Goal: Task Accomplishment & Management: Manage account settings

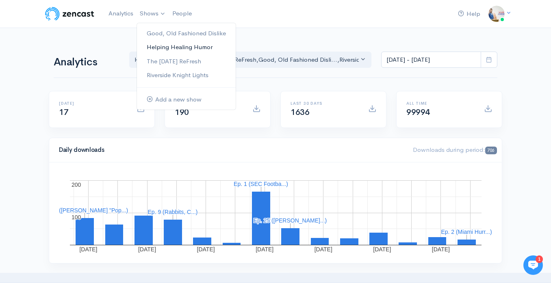
click at [160, 48] on link "Helping Healing Humor" at bounding box center [186, 47] width 99 height 14
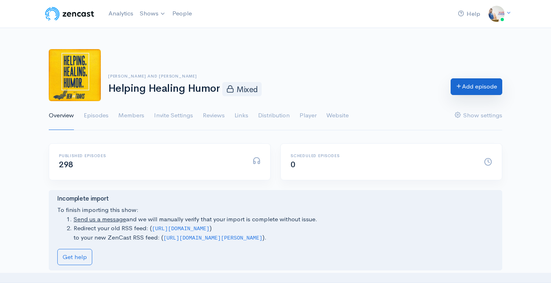
click at [469, 91] on link "Add episode" at bounding box center [476, 86] width 52 height 17
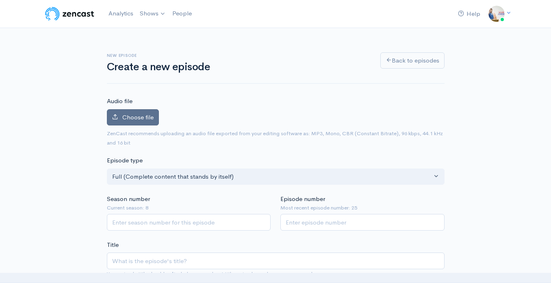
click at [141, 117] on span "Choose file" at bounding box center [137, 117] width 31 height 8
click at [0, 0] on input "Choose file" at bounding box center [0, 0] width 0 height 0
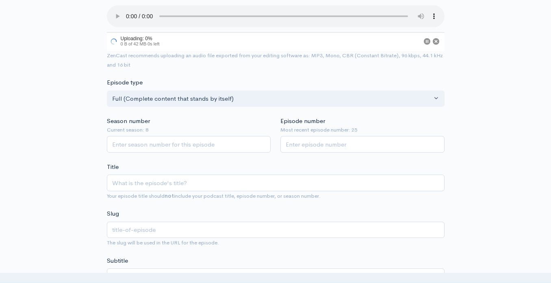
scroll to position [116, 0]
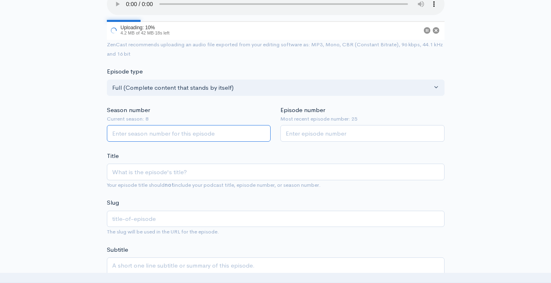
click at [227, 134] on input "Season number" at bounding box center [189, 133] width 164 height 17
type input "8"
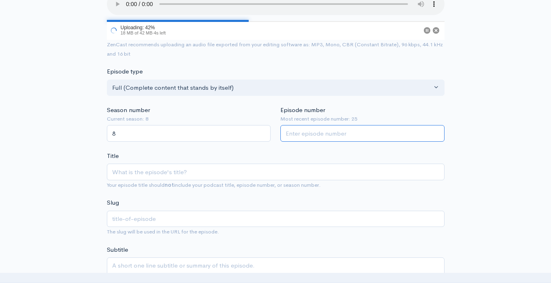
click at [332, 134] on input "Episode number" at bounding box center [362, 133] width 164 height 17
type input "26"
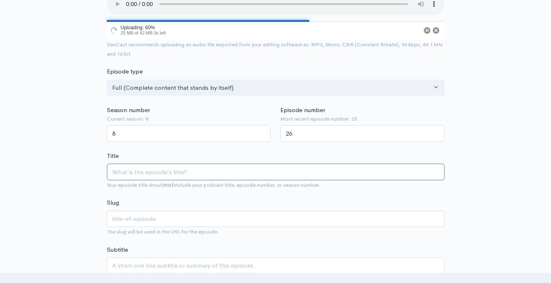
click at [280, 173] on input "Title" at bounding box center [275, 172] width 337 height 17
type input "L"
type input "l"
type input "Love"
type input "love"
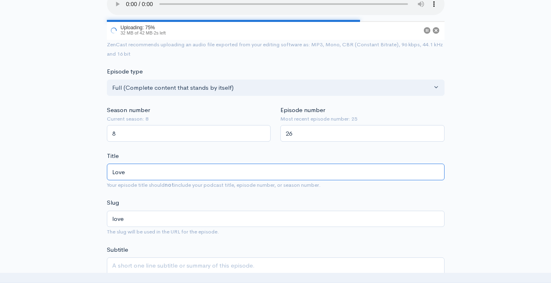
type input "Love i"
type input "love-i"
type input "Love in"
type input "love-in"
type input "Love in A"
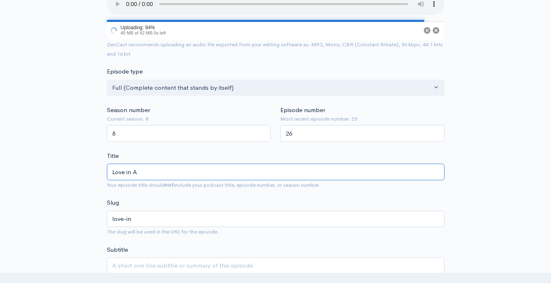
type input "love-in-a"
type input "Love in Ac"
type input "love-in-ac"
type input "Love in Acti"
type input "love-in-acti"
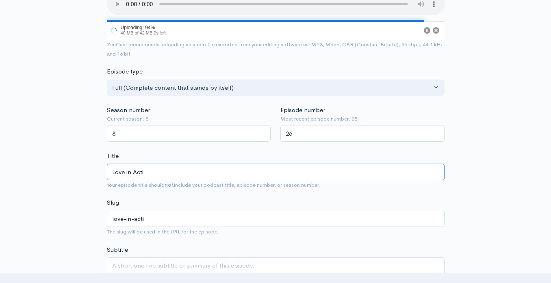
type input "Love in Actio"
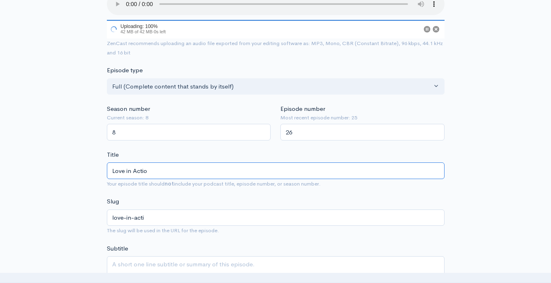
type input "love-in-actio"
type input "Love in Action"
type input "love-in-action"
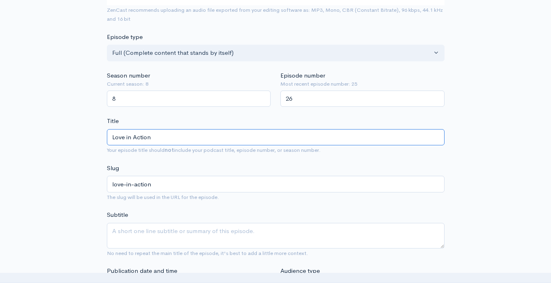
type input "Love in Action"
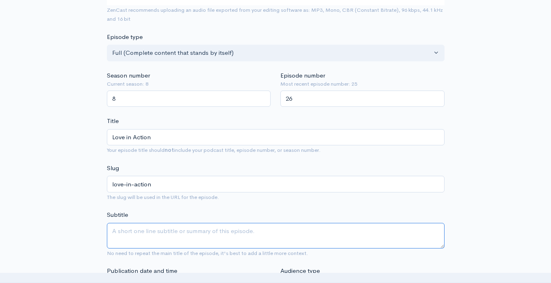
click at [248, 234] on textarea "Subtitle" at bounding box center [275, 236] width 337 height 26
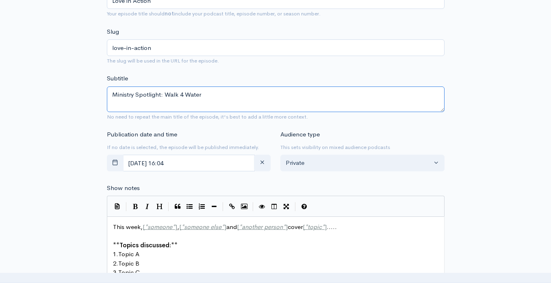
scroll to position [333, 0]
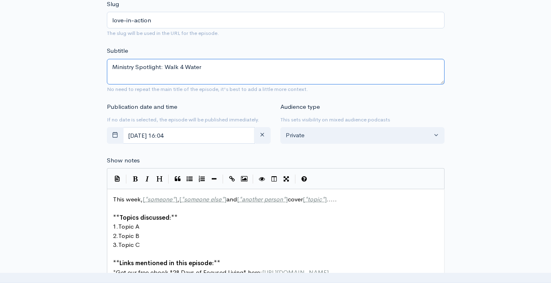
type textarea "Ministry Spotlight: Walk 4 Water"
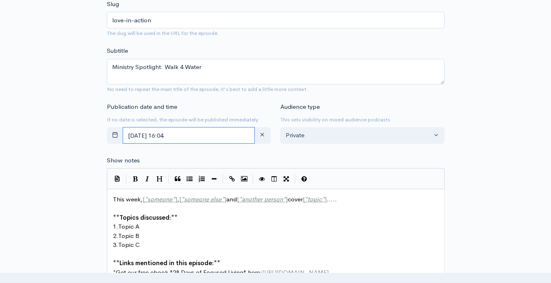
click at [194, 140] on input "August, 25 2025 16:04" at bounding box center [189, 135] width 132 height 17
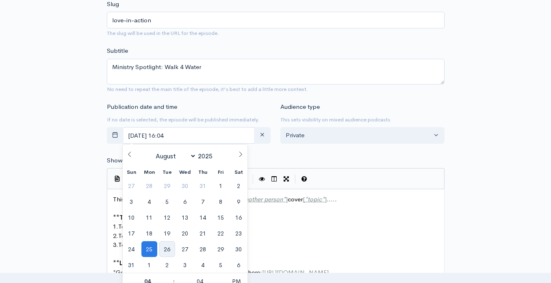
click at [164, 251] on span "26" at bounding box center [167, 249] width 16 height 16
type input "August, 26 2025 16:04"
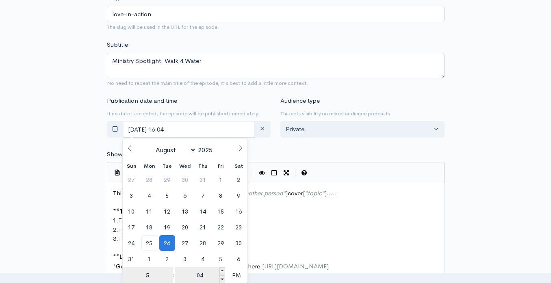
type input "5"
type input "August, 26 2025 17:04"
type input "05"
click at [203, 274] on input "04" at bounding box center [200, 275] width 50 height 16
type input "00"
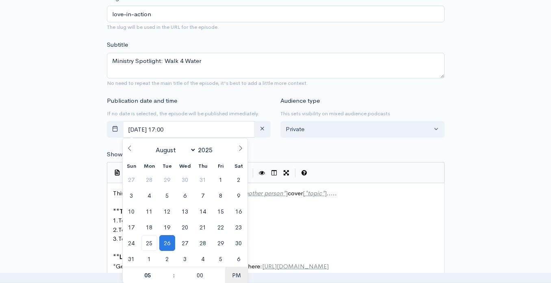
click at [232, 274] on span "PM" at bounding box center [236, 275] width 22 height 16
type input "[DATE] 05:00"
click at [265, 244] on pre "​" at bounding box center [275, 248] width 328 height 9
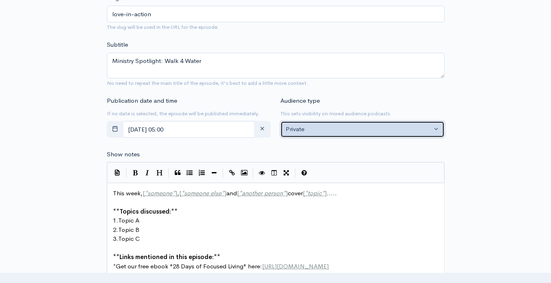
click at [311, 134] on button "Private" at bounding box center [362, 129] width 164 height 17
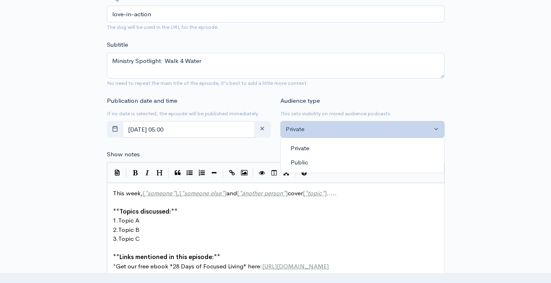
click at [307, 156] on link "Public" at bounding box center [362, 163] width 163 height 14
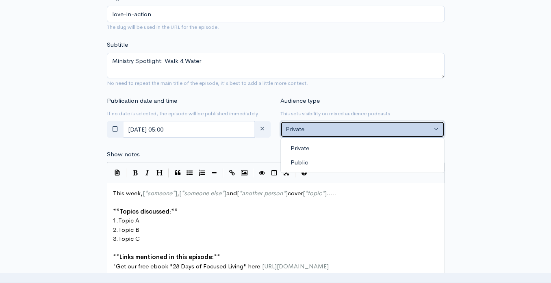
select select "0"
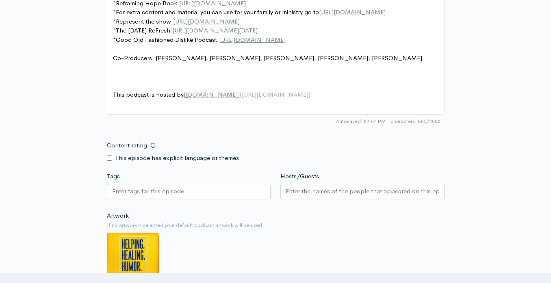
scroll to position [627, 0]
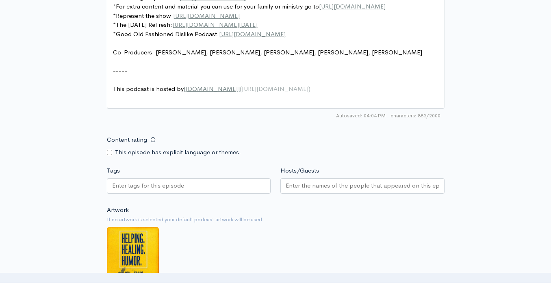
click at [290, 183] on input "Hosts/Guests" at bounding box center [361, 185] width 153 height 9
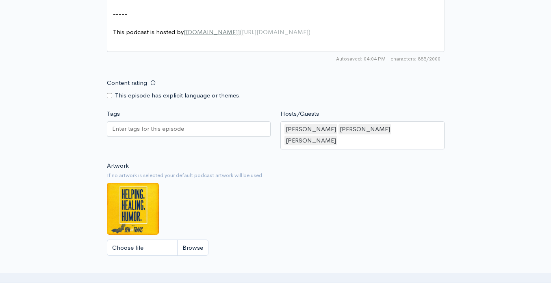
scroll to position [686, 0]
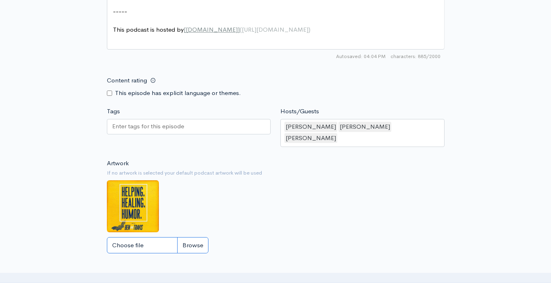
click at [157, 237] on input "Choose file" at bounding box center [158, 245] width 102 height 17
type input "C:\fakepath\Black Modern Talk Podcast Cover (1).png"
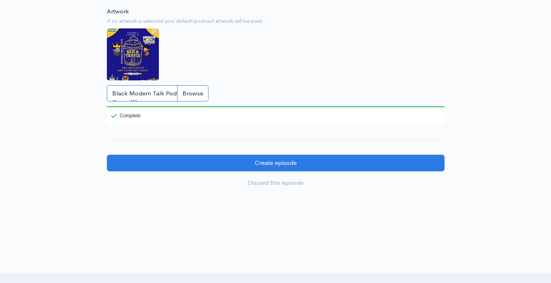
scroll to position [838, 0]
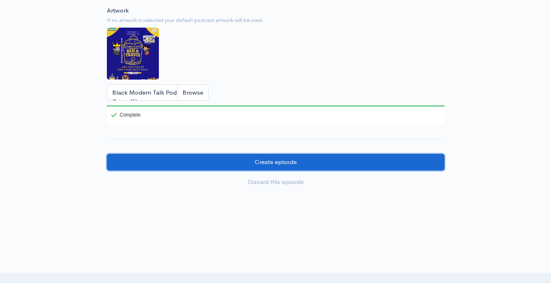
click at [261, 157] on input "Create episode" at bounding box center [275, 162] width 337 height 17
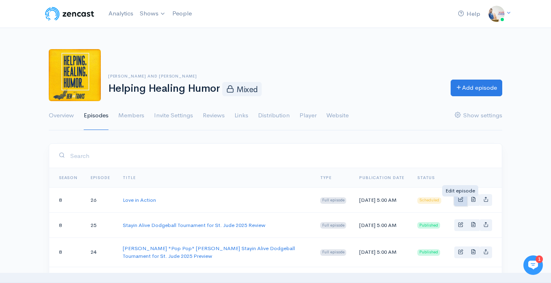
click at [460, 201] on span "Basic example" at bounding box center [460, 199] width 5 height 5
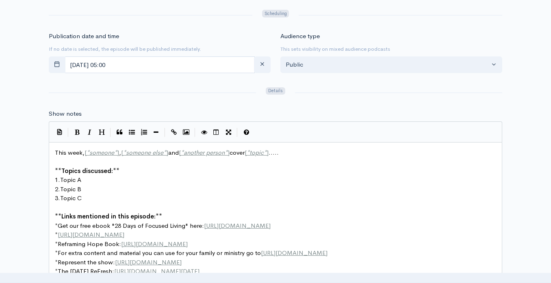
scroll to position [3, 0]
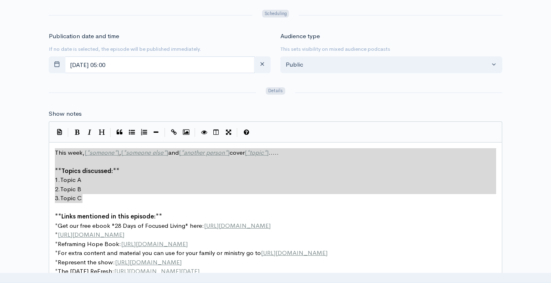
drag, startPoint x: 88, startPoint y: 200, endPoint x: 50, endPoint y: 154, distance: 59.1
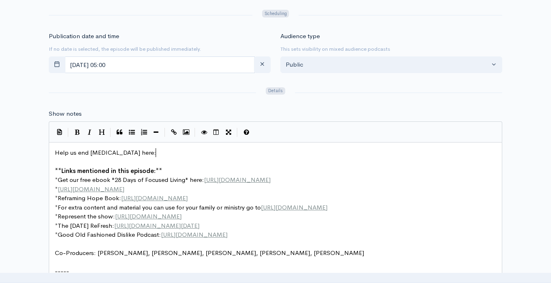
scroll to position [3, 100]
type textarea "Help us end [MEDICAL_DATA] here:"
paste textarea "T"
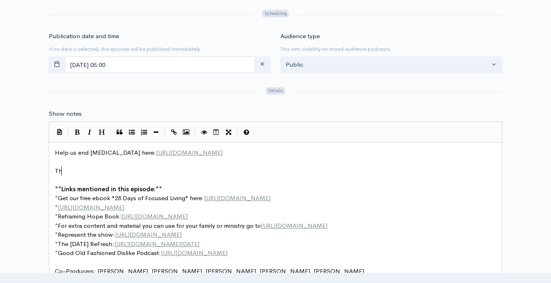
type textarea "This"
type textarea "Ben, Travis & w"
type textarea "w"
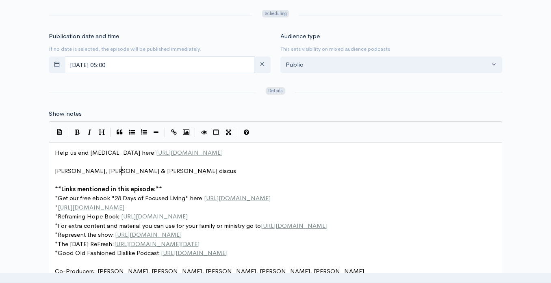
type textarea "Will discuss"
type textarea "open the show with the Ministr"
type textarea "try"
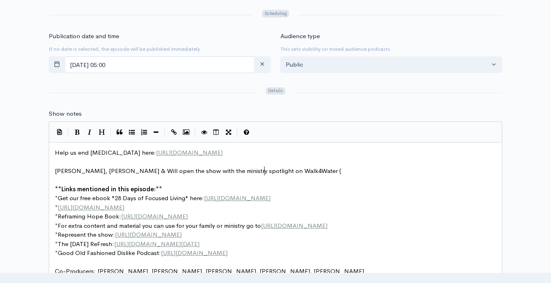
scroll to position [3, 94]
type textarea "ministry spotlight on Walk4Water ("
paste textarea ")"
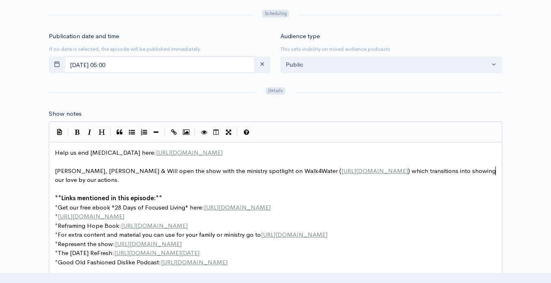
scroll to position [3, 153]
type textarea ") which transitions into showing our love by our actions. The gus"
type textarea "ys share the Scriptures and the people in their lives who are"
type textarea "truly empbo"
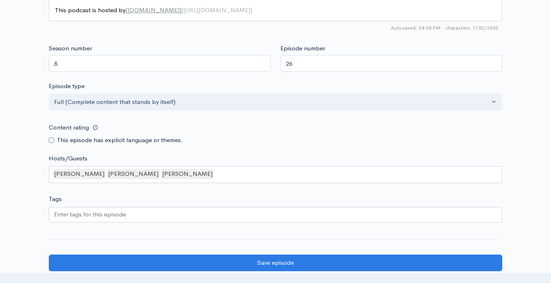
scroll to position [727, 0]
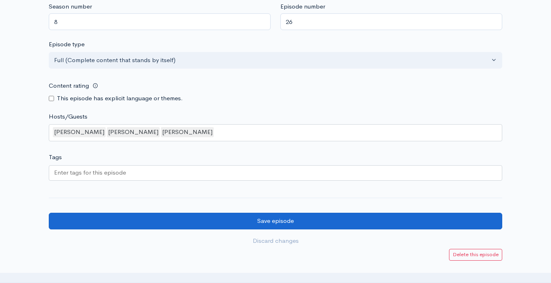
type textarea "body the hands and feet of Jesus."
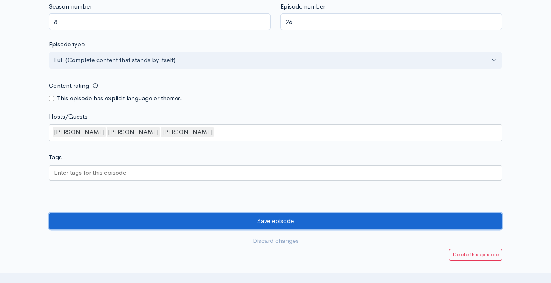
click at [101, 224] on input "Save episode" at bounding box center [275, 221] width 453 height 17
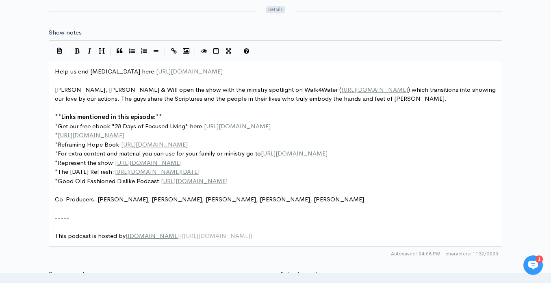
scroll to position [3, 0]
type textarea "Help us end childhood Cancer here: https://fundraising.stjude.org/site/TR/Heroe…"
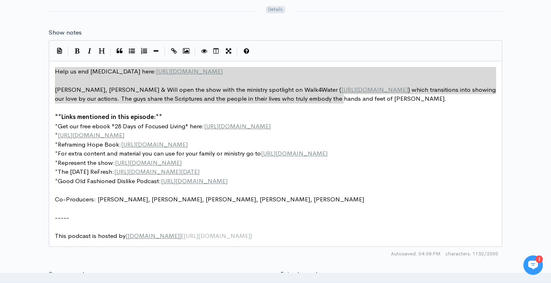
drag, startPoint x: 346, startPoint y: 101, endPoint x: 70, endPoint y: 66, distance: 278.0
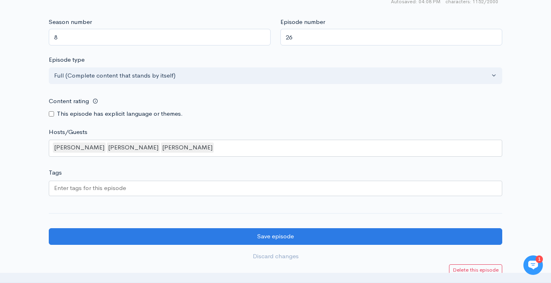
scroll to position [714, 0]
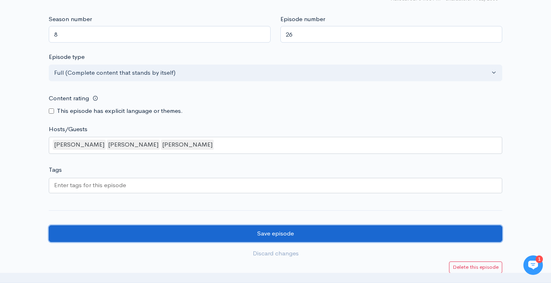
click at [131, 231] on input "Save episode" at bounding box center [275, 233] width 453 height 17
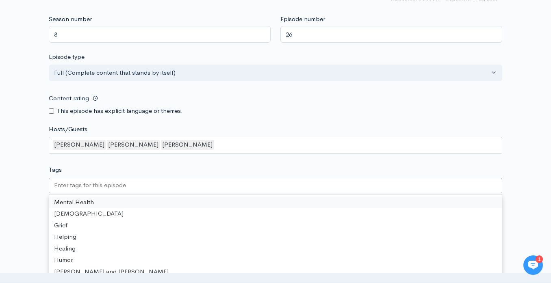
click at [130, 187] on div at bounding box center [275, 185] width 453 height 15
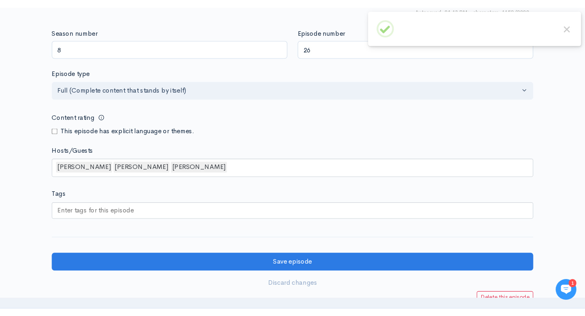
scroll to position [709, 0]
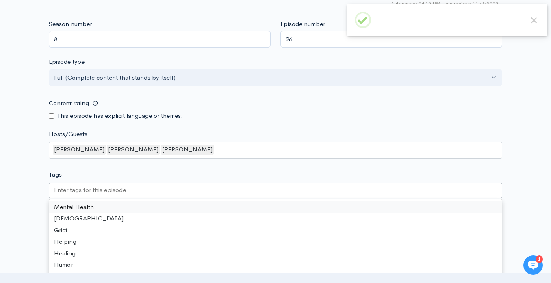
click at [112, 189] on input "Tags" at bounding box center [90, 190] width 73 height 9
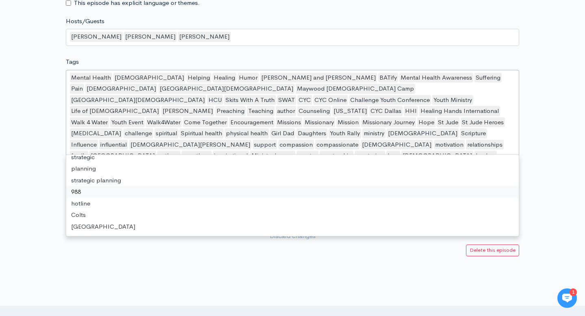
scroll to position [10808, 0]
click at [82, 281] on div at bounding box center [292, 321] width 585 height 81
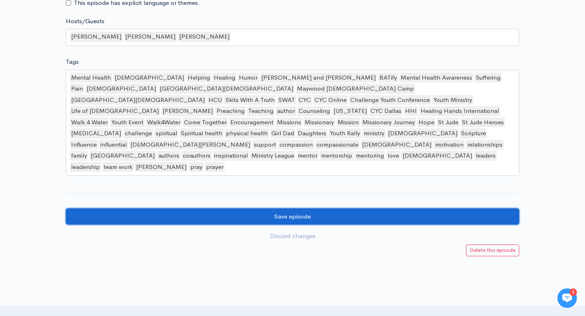
click at [156, 208] on input "Save episode" at bounding box center [292, 216] width 453 height 17
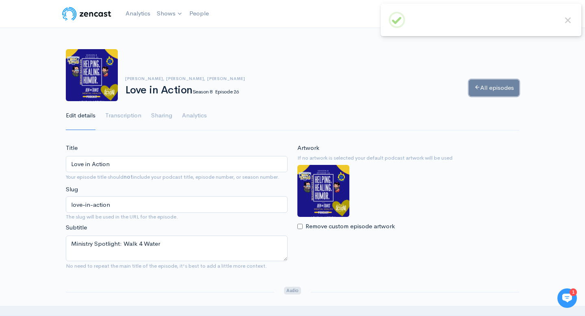
click at [493, 94] on link "All episodes" at bounding box center [494, 88] width 50 height 17
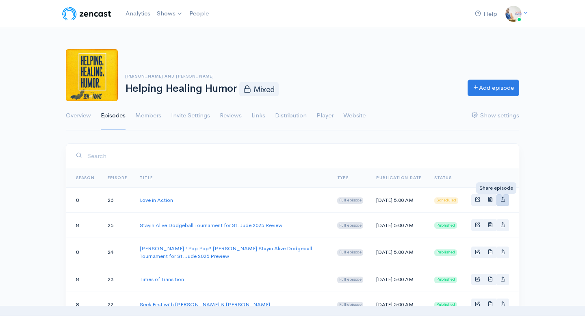
click at [506, 201] on link "Basic example" at bounding box center [502, 200] width 13 height 12
type input "[URL][DOMAIN_NAME][PERSON_NAME]"
type input "<iframe src='[URL][DOMAIN_NAME]' width='100%' height='190' frameborder='0' scro…"
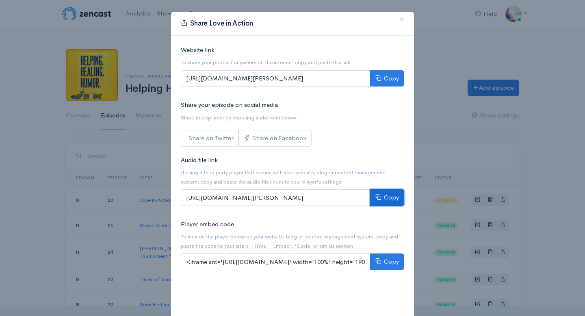
click at [398, 196] on button "Copy" at bounding box center [387, 197] width 34 height 17
click at [404, 17] on span "×" at bounding box center [401, 19] width 5 height 12
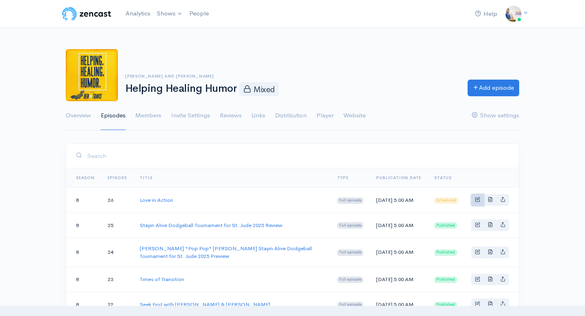
click at [477, 199] on span "Basic example" at bounding box center [477, 199] width 5 height 5
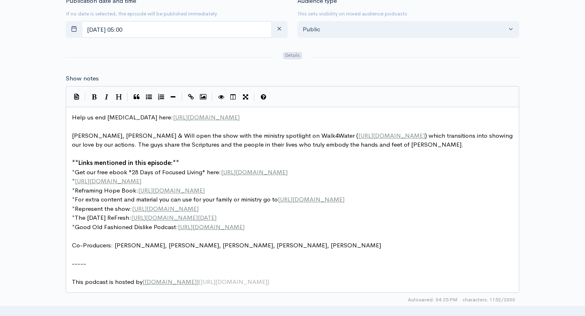
scroll to position [3, 0]
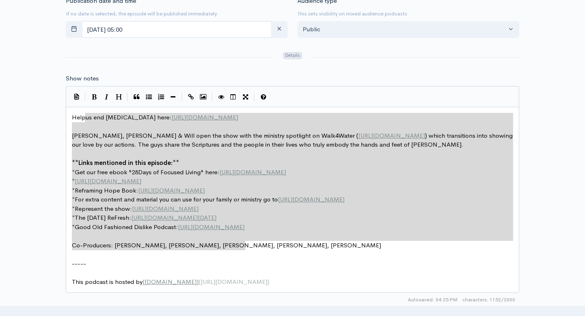
type textarea "Help us end [MEDICAL_DATA] here: [URL][DOMAIN_NAME] [PERSON_NAME], [PERSON_NAME…"
drag, startPoint x: 248, startPoint y: 247, endPoint x: 69, endPoint y: 117, distance: 220.3
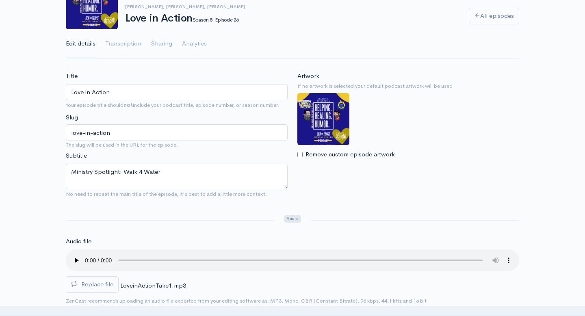
scroll to position [0, 0]
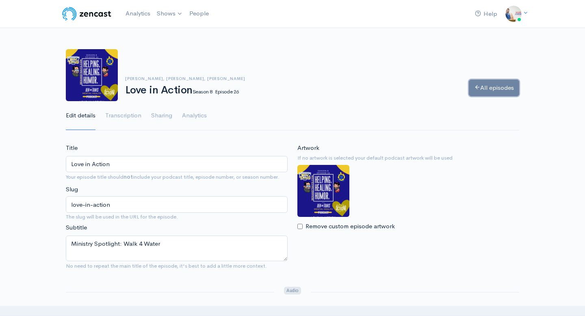
click at [469, 80] on link "All episodes" at bounding box center [494, 88] width 50 height 17
